Goal: Information Seeking & Learning: Find specific fact

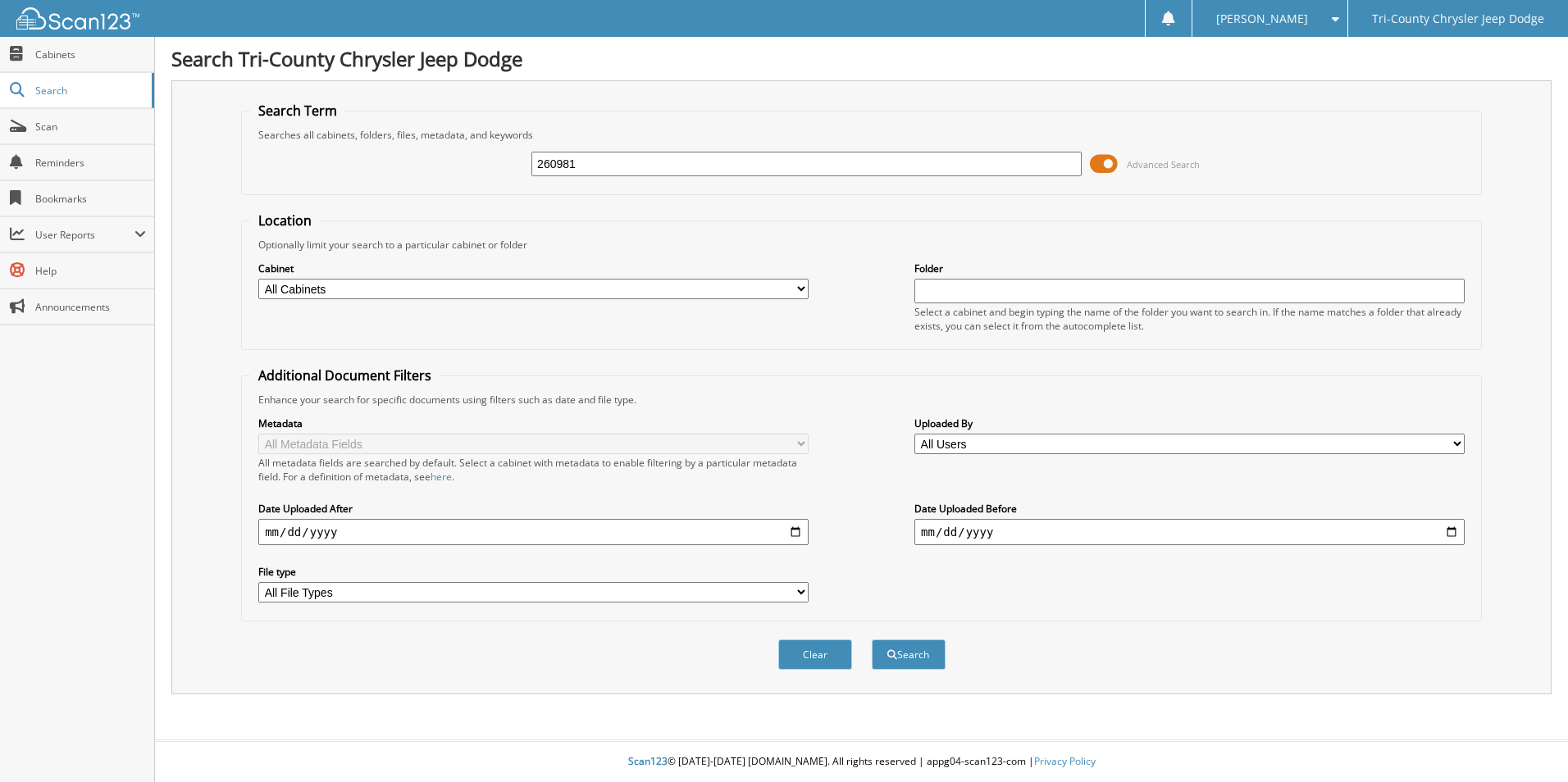
type input "260981"
click at [872, 640] on button "Search" at bounding box center [908, 654] width 74 height 30
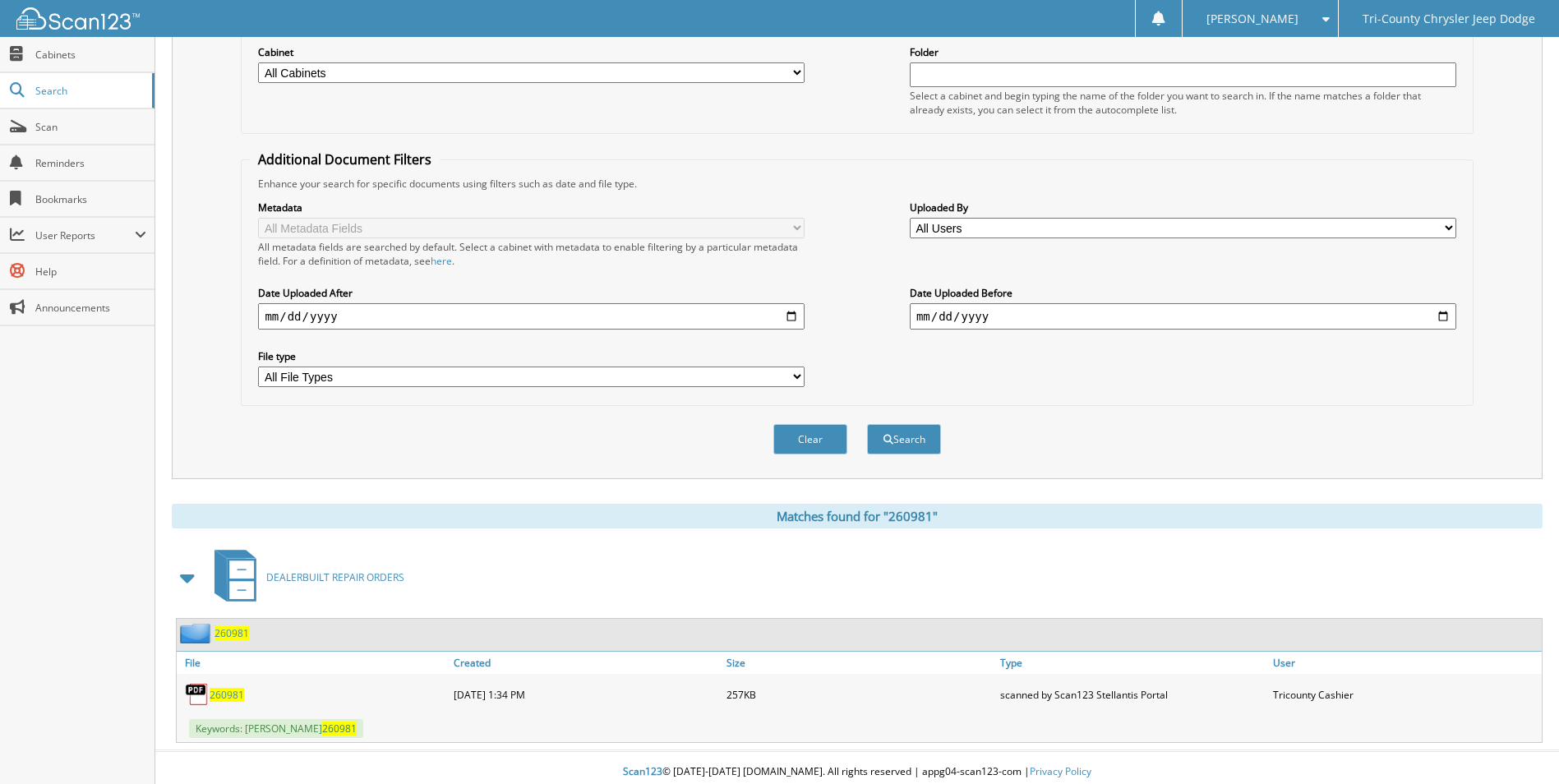
scroll to position [226, 0]
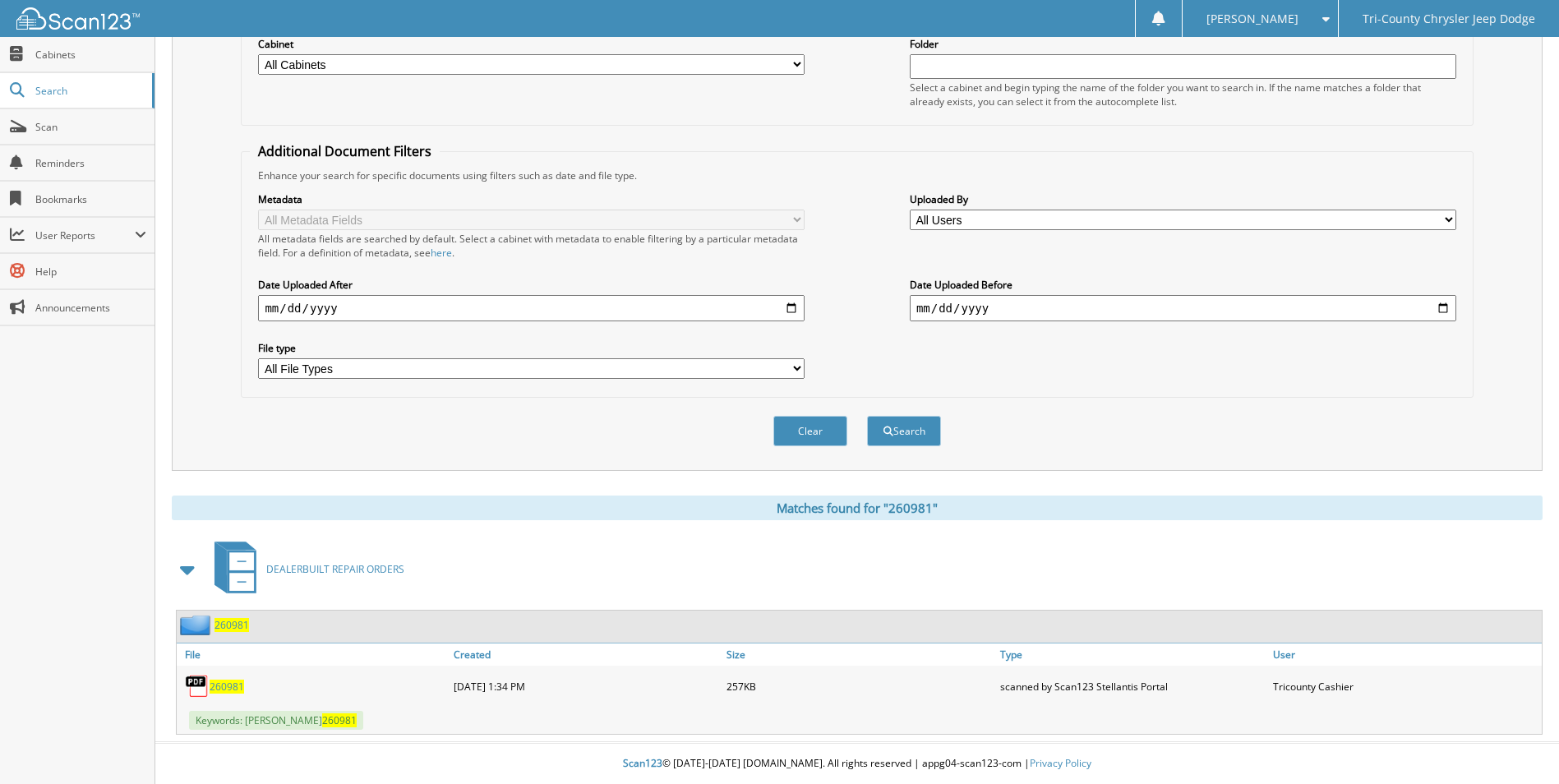
click at [263, 712] on span "Keywords: [PERSON_NAME] 260981" at bounding box center [277, 720] width 175 height 19
click at [235, 695] on div "260981" at bounding box center [313, 686] width 273 height 33
click at [231, 682] on span "260981" at bounding box center [226, 686] width 35 height 14
